Goal: Connect with others: Connect with others

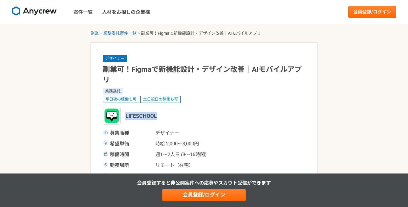
drag, startPoint x: 158, startPoint y: 115, endPoint x: 126, endPoint y: 113, distance: 32.0
click at [126, 113] on div "LIFESCHOOL" at bounding box center [204, 116] width 203 height 18
click at [132, 71] on h1 "副業可！Figmaで新機能設計・デザイン改善｜AIモバイルアプリ" at bounding box center [204, 74] width 203 height 21
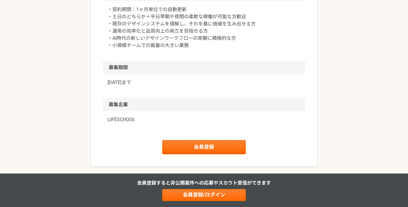
scroll to position [565, 0]
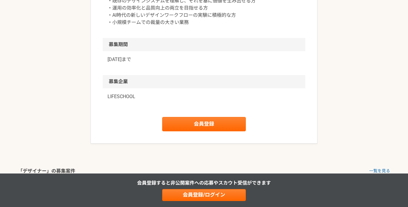
click at [123, 97] on p "LIFESCHOOL" at bounding box center [204, 96] width 193 height 7
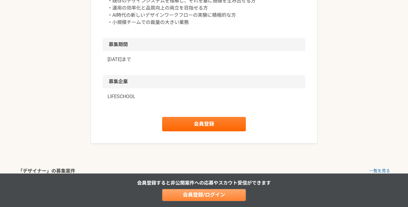
click at [188, 198] on link "会員登録/ログイン" at bounding box center [204, 195] width 84 height 12
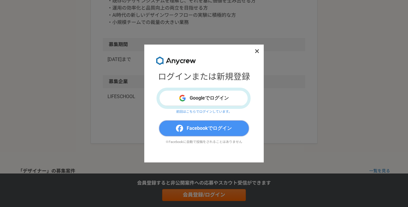
click at [189, 128] on span "Facebookでログイン" at bounding box center [209, 128] width 45 height 7
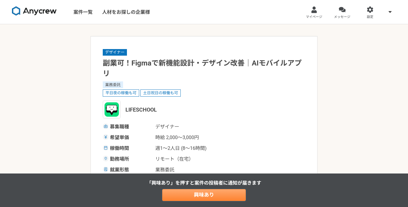
click at [189, 193] on link "興味あり" at bounding box center [204, 195] width 84 height 12
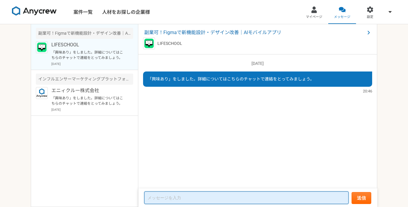
click at [173, 195] on textarea at bounding box center [246, 197] width 204 height 13
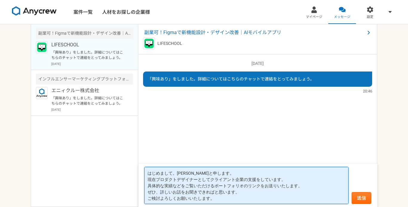
click at [302, 183] on textarea "はじめまして。[PERSON_NAME]と申します。 現在プロダクトデザイナーとしてクライアント企業の支援をしています。 具体的な実績などをご覧いただけるポー…" at bounding box center [246, 185] width 204 height 37
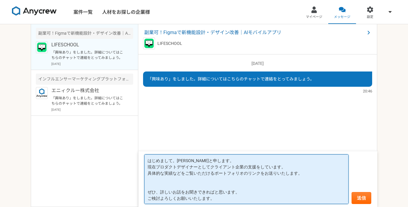
paste textarea "[URL][DOMAIN_NAME]"
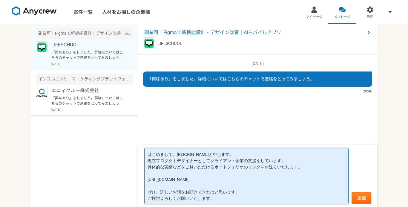
click at [287, 159] on textarea "はじめまして。[PERSON_NAME]と申します。 現在プロダクトデザイナーとしてクライアント企業の支援をしています。 具体的な実績などをご覧いただけるポー…" at bounding box center [246, 176] width 204 height 56
click at [230, 153] on textarea "はじめまして。[PERSON_NAME]と申します。 現在プロダクトデザイナーとしてクライアント企業の支援をしています。 具体的な実績などをご覧いただけるポー…" at bounding box center [246, 176] width 204 height 56
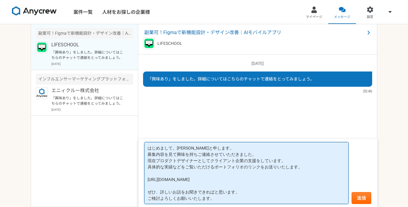
click at [162, 172] on textarea "はじめまして。[PERSON_NAME]と申します。 募集内容を見て興味を持ちご連絡させていただきました。 現在プロダクトデザイナーとしてクライアント企業の支…" at bounding box center [246, 173] width 204 height 62
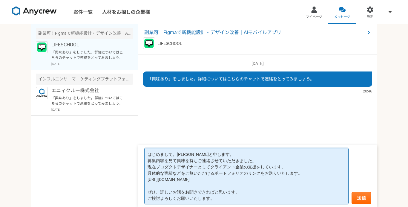
click at [150, 184] on textarea "はじめまして。[PERSON_NAME]と申します。 募集内容を見て興味を持ちご連絡させていただきました。 現在プロダクトデザイナーとしてクライアント企業の支…" at bounding box center [246, 176] width 204 height 56
click at [315, 171] on textarea "はじめまして。[PERSON_NAME]と申します。 募集内容を見て興味を持ちご連絡させていただきました。 現在プロダクトデザイナーとしてクライアント企業の支…" at bounding box center [246, 176] width 204 height 56
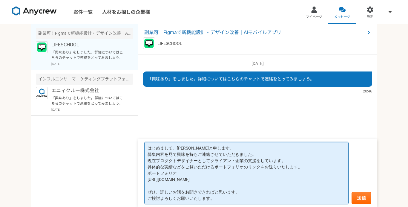
click at [322, 168] on textarea "はじめまして。[PERSON_NAME]と申します。 募集内容を見て興味を持ちご連絡させていただきました。 現在プロダクトデザイナーとしてクライアント企業の支…" at bounding box center [246, 173] width 204 height 62
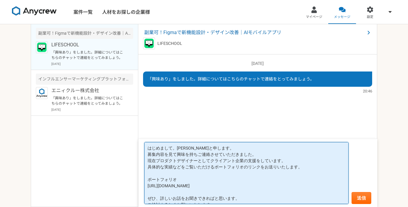
click at [201, 179] on textarea "はじめまして。[PERSON_NAME]と申します。 募集内容を見て興味を持ちご連絡させていただきました。 現在プロダクトデザイナーとしてクライアント企業の支…" at bounding box center [246, 173] width 204 height 62
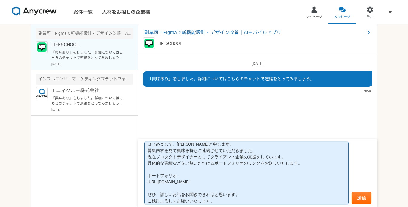
type textarea "はじめまして。[PERSON_NAME]と申します。 募集内容を見て興味を持ちご連絡させていただきました。 現在プロダクトデザイナーとしてクライアント企業の支…"
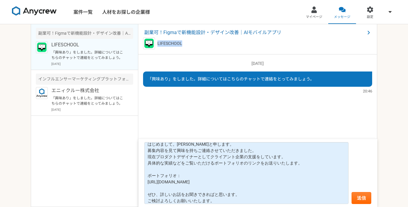
drag, startPoint x: 184, startPoint y: 43, endPoint x: 157, endPoint y: 41, distance: 27.6
click at [157, 41] on div "LIFESCHOOL" at bounding box center [257, 43] width 229 height 12
copy p "LIFESCHOOL"
click at [184, 31] on span "副業可！Figmaで新機能設計・デザイン改善｜AIモバイルアプリ" at bounding box center [254, 32] width 221 height 7
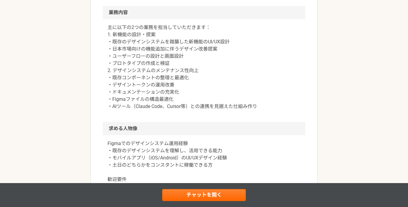
scroll to position [308, 0]
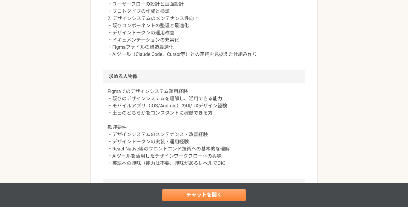
click at [197, 195] on link "チャットを開く" at bounding box center [204, 195] width 84 height 12
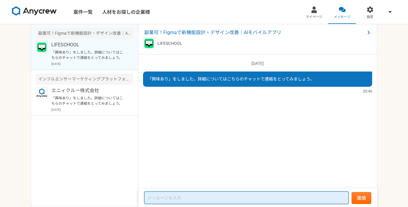
click at [185, 200] on textarea at bounding box center [246, 197] width 204 height 13
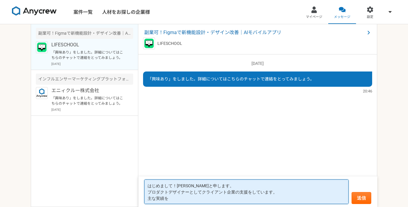
click at [276, 192] on textarea "はじめまして！[PERSON_NAME]と申します。 プロダクトデザイナーとしてクライアント企業の支援をしています。 主な実績を" at bounding box center [246, 191] width 204 height 25
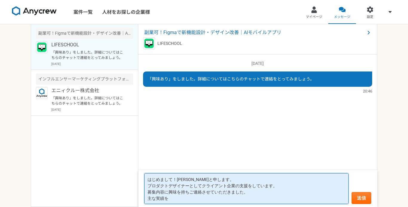
click at [202, 195] on textarea "はじめまして！[PERSON_NAME]と申します。 プロダクトデザイナーとしてクライアント企業の支援をしています。 募集内容に興味を持ちご連絡させていただき…" at bounding box center [246, 188] width 204 height 31
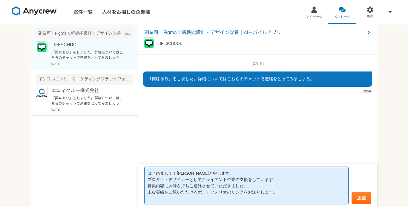
paste textarea "LIFESCHOOL"
paste textarea "[URL][DOMAIN_NAME]"
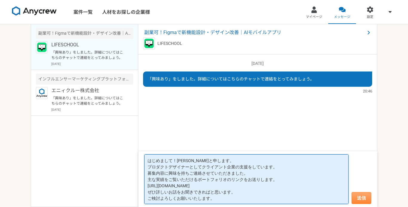
type textarea "はじめまして！[PERSON_NAME]と申します。 プロダクトデザイナーとしてクライアント企業の支援をしています。 募集内容に興味を持ちご連絡させていただき…"
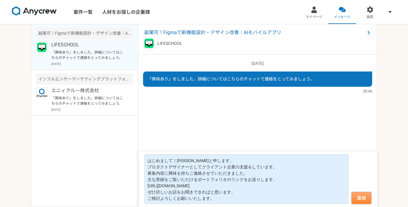
click at [358, 196] on button "送信" at bounding box center [362, 198] width 20 height 12
